Goal: Find contact information: Find contact information

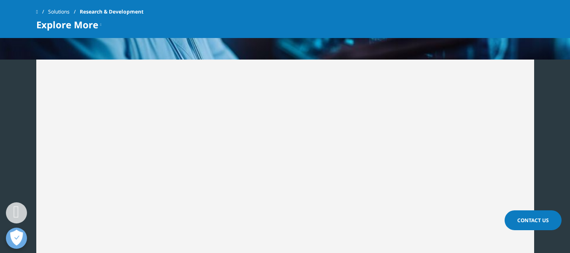
scroll to position [1140, 0]
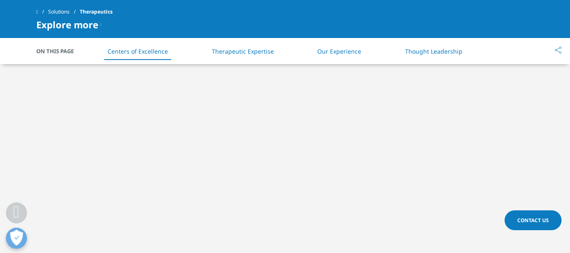
scroll to position [380, 0]
click at [527, 221] on span "Contact Us" at bounding box center [534, 220] width 32 height 7
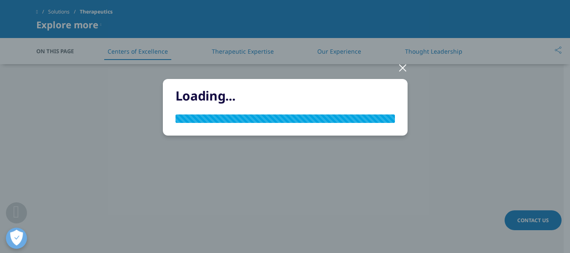
click at [403, 68] on div at bounding box center [403, 67] width 10 height 23
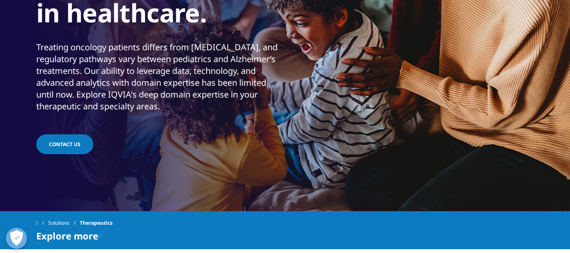
scroll to position [0, 0]
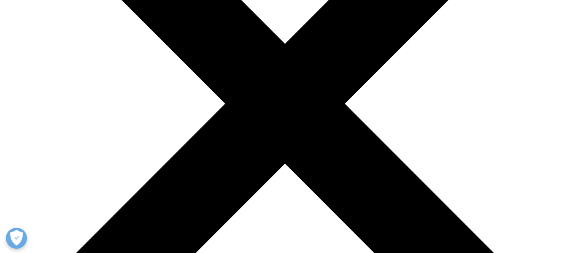
scroll to position [42, 0]
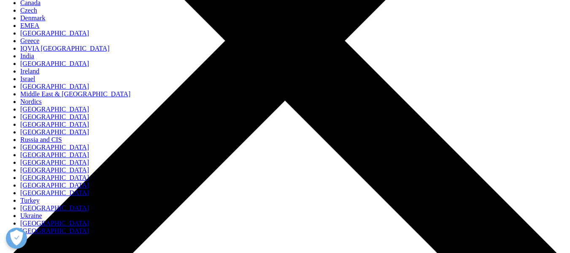
scroll to position [177, 0]
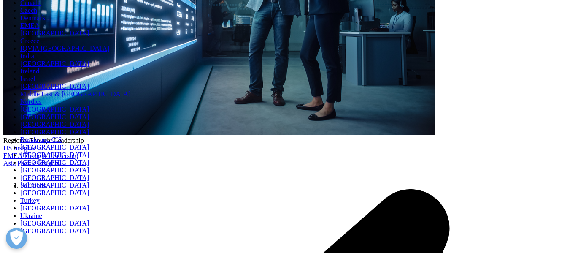
click at [34, 60] on link "India" at bounding box center [27, 55] width 14 height 7
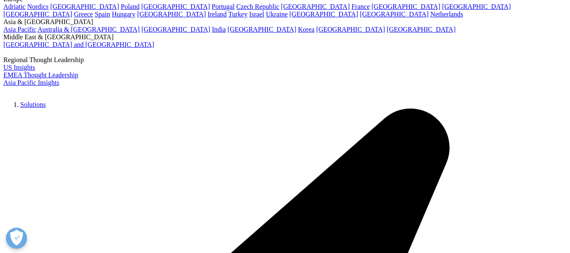
scroll to position [42, 0]
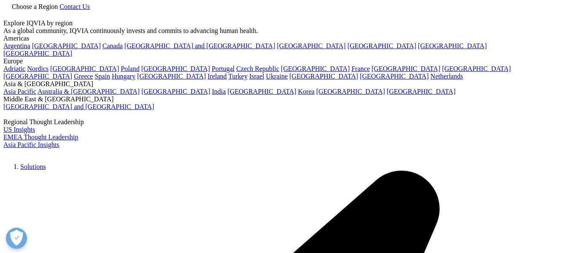
scroll to position [449, 0]
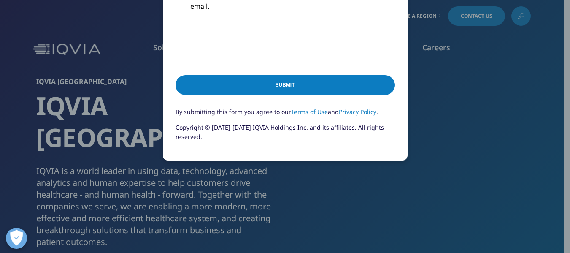
click at [16, 124] on div "Please fill in all required fields below. If you're interested in a career with…" at bounding box center [285, 126] width 570 height 253
